Goal: Navigation & Orientation: Understand site structure

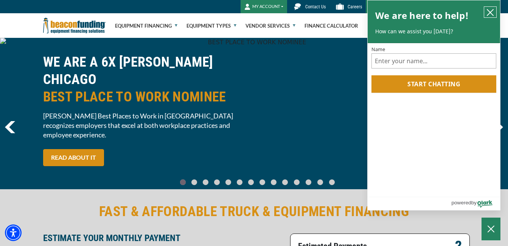
click at [487, 13] on icon "close chatbox" at bounding box center [491, 13] width 8 height 8
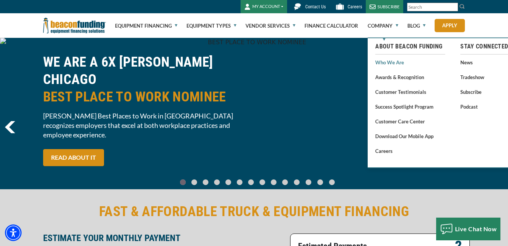
click at [395, 63] on link "Who We Are" at bounding box center [410, 62] width 70 height 9
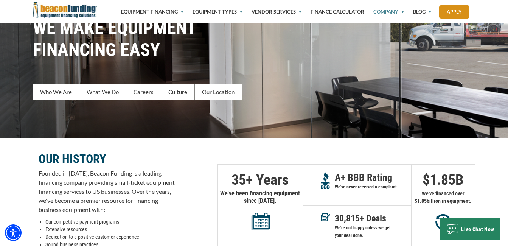
scroll to position [68, 0]
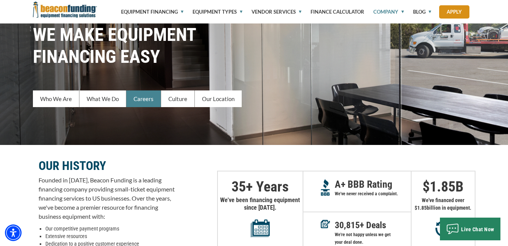
click at [149, 103] on link "Careers" at bounding box center [143, 98] width 35 height 17
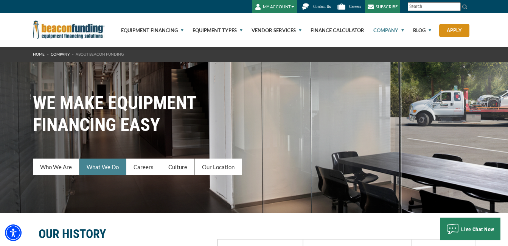
click at [96, 171] on link "What We Do" at bounding box center [102, 167] width 47 height 17
